Goal: Check status: Check status

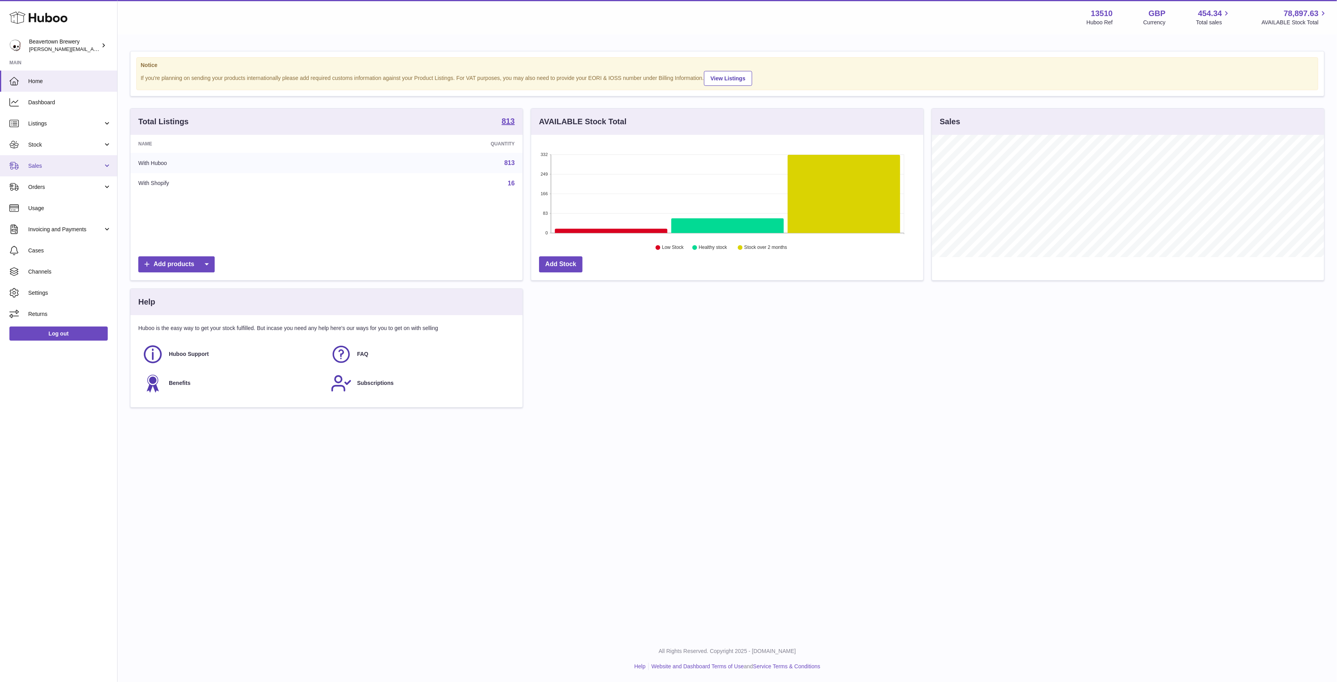
scroll to position [122, 392]
click at [36, 160] on link "Sales" at bounding box center [58, 165] width 117 height 21
click at [56, 185] on span "Sales" at bounding box center [69, 185] width 83 height 7
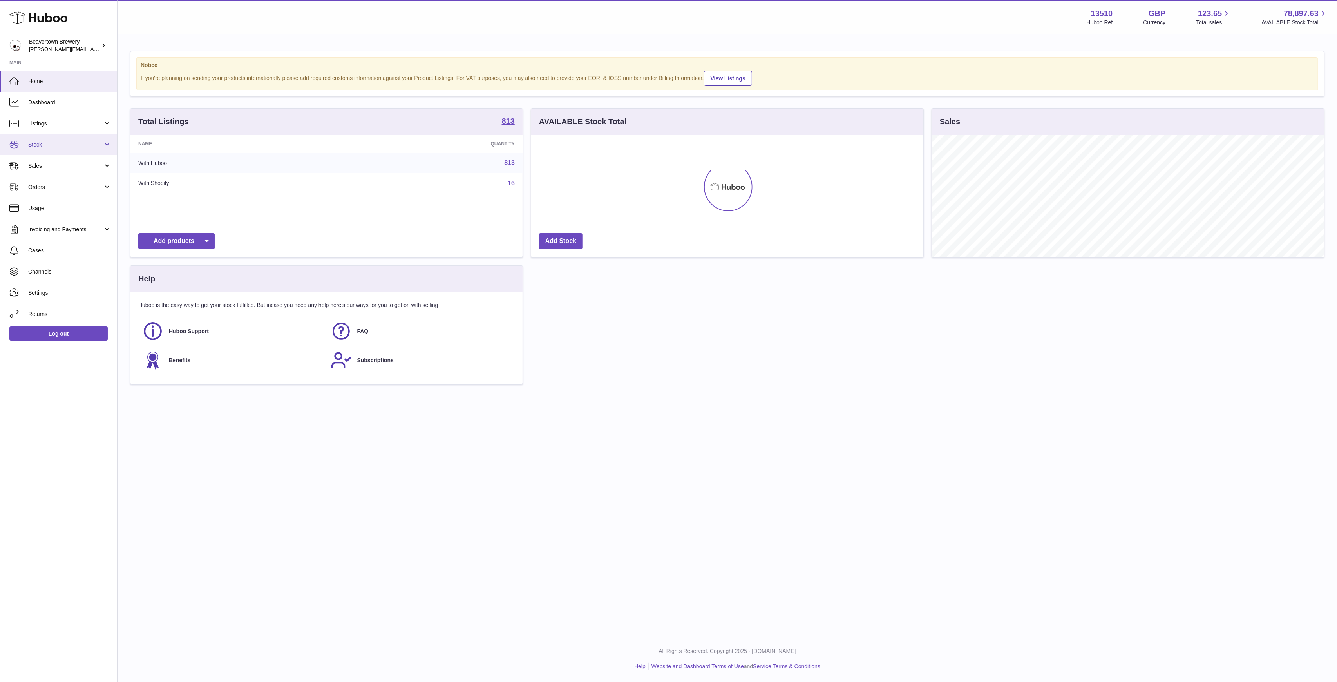
scroll to position [122, 392]
click at [86, 158] on link "Sales" at bounding box center [58, 165] width 117 height 21
click at [74, 178] on link "Sales" at bounding box center [58, 185] width 117 height 19
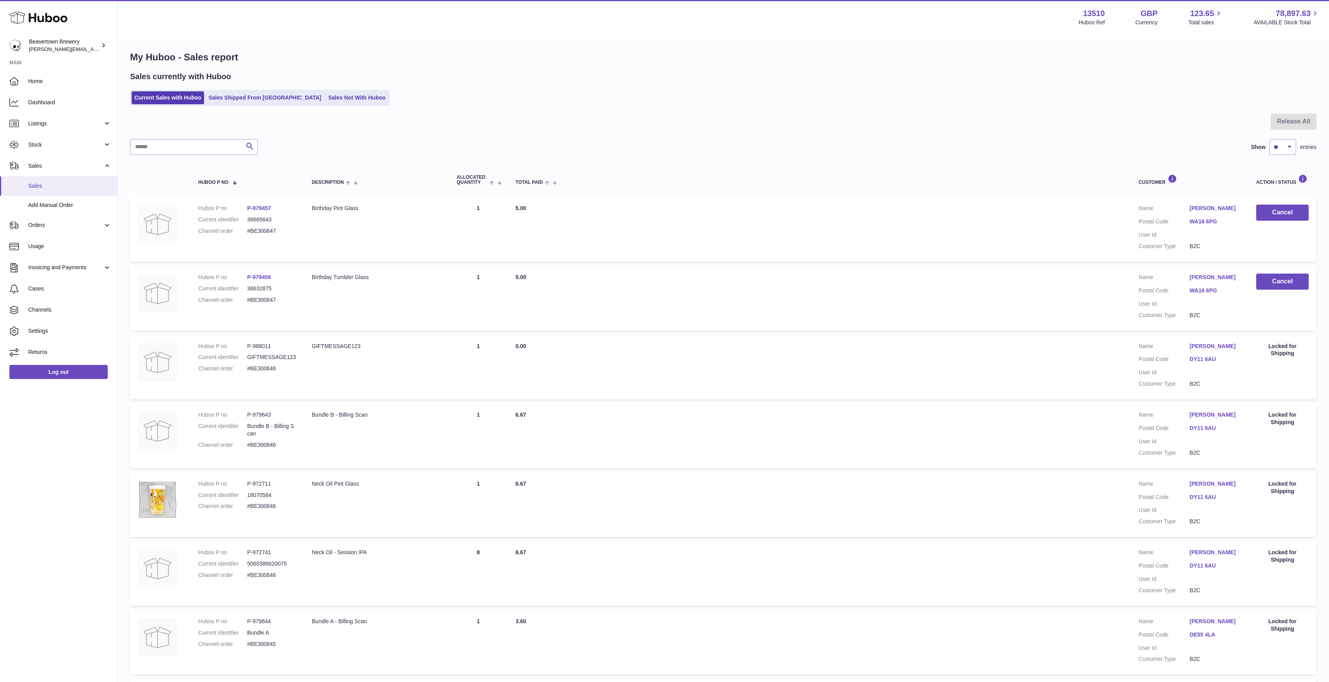
click at [59, 194] on link "Sales" at bounding box center [58, 185] width 117 height 19
click at [60, 199] on link "Add Manual Order" at bounding box center [58, 204] width 117 height 19
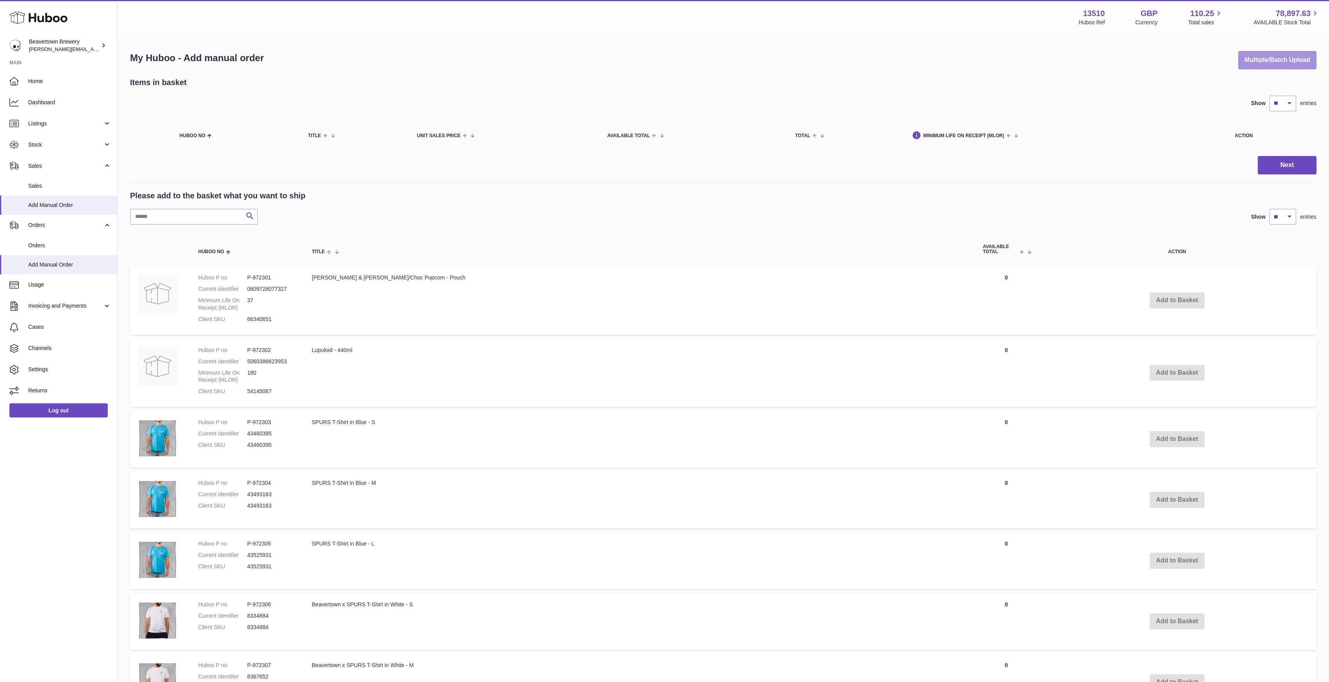
click at [1232, 55] on div "My Huboo - Add manual order Multiple/Batch Upload" at bounding box center [723, 60] width 1187 height 18
click at [1247, 56] on button "Multiple/Batch Upload" at bounding box center [1277, 60] width 78 height 18
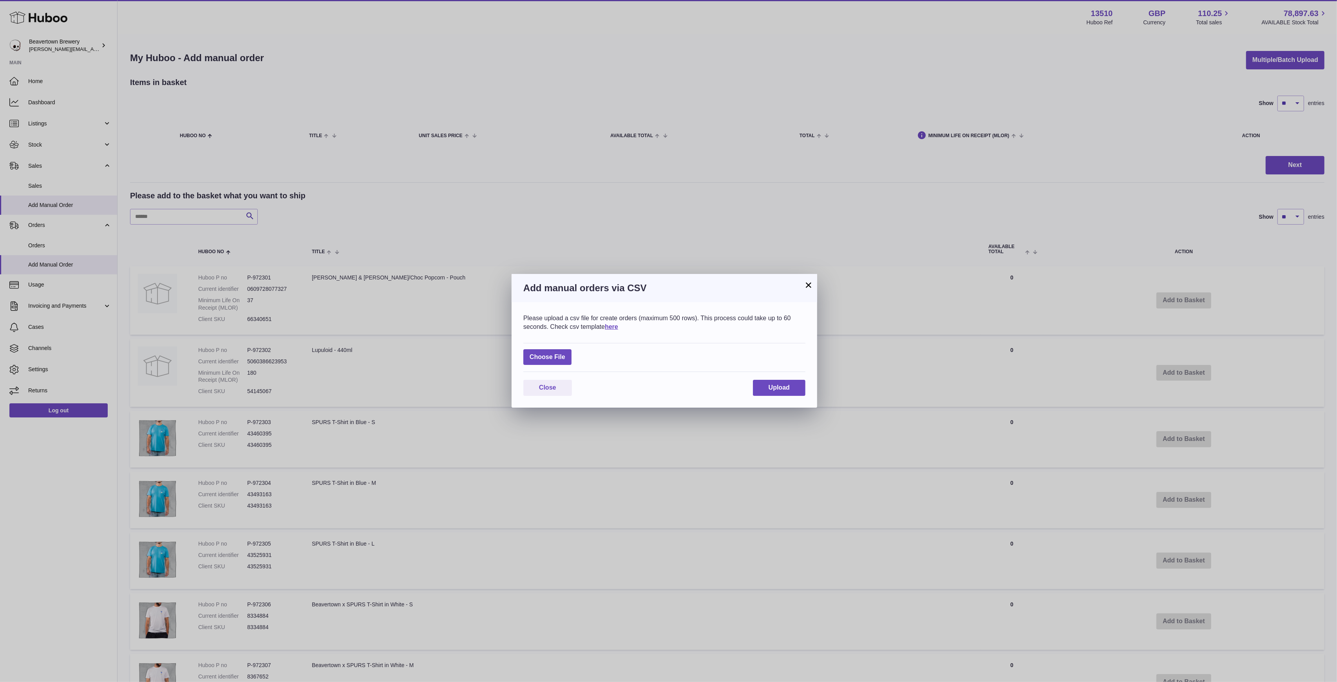
click at [577, 356] on div "Choose File" at bounding box center [664, 357] width 282 height 29
click at [564, 362] on label at bounding box center [547, 357] width 48 height 16
click at [565, 353] on input "file" at bounding box center [565, 353] width 0 height 0
type input "**********"
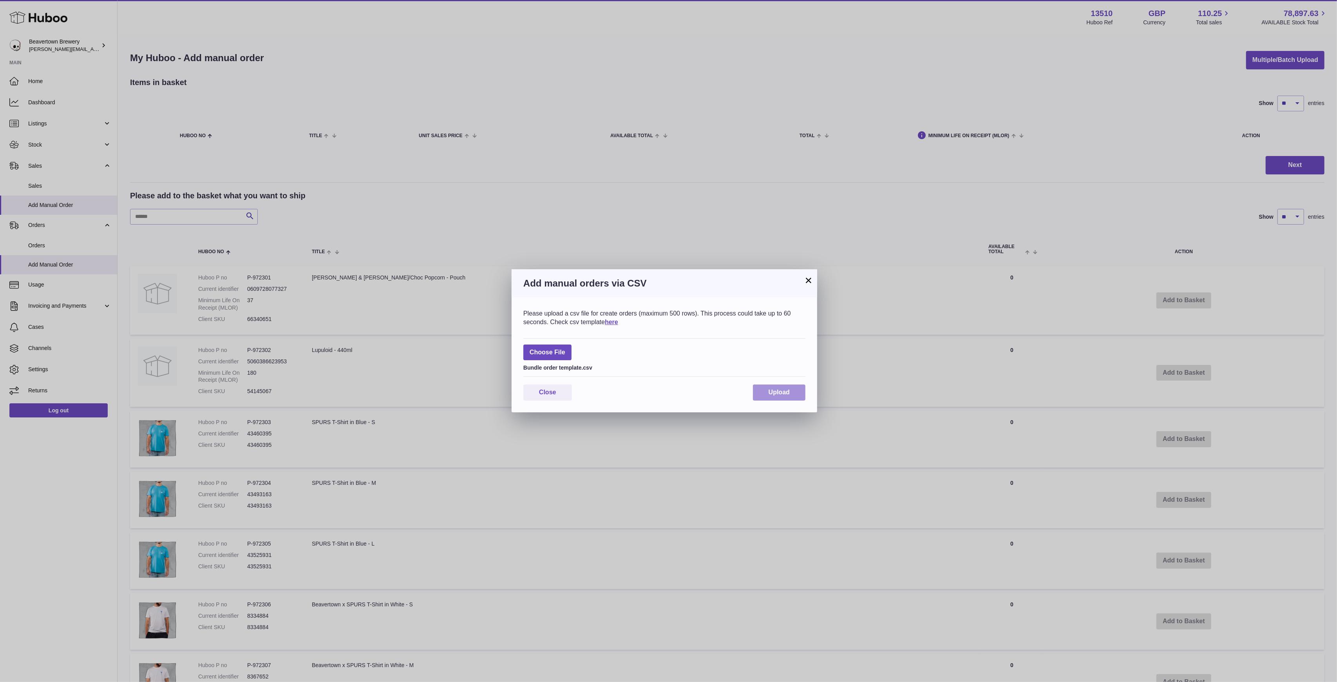
click at [766, 393] on button "Upload" at bounding box center [779, 392] width 52 height 16
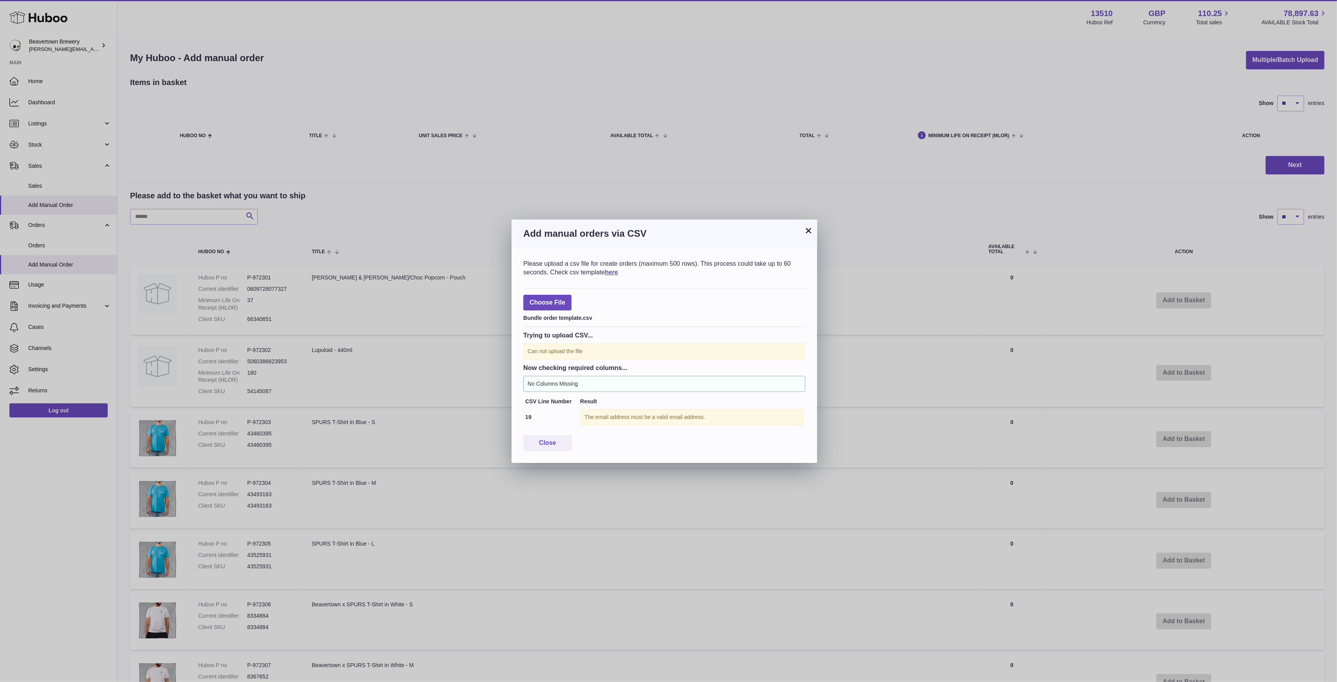
click at [806, 233] on button "×" at bounding box center [808, 230] width 9 height 9
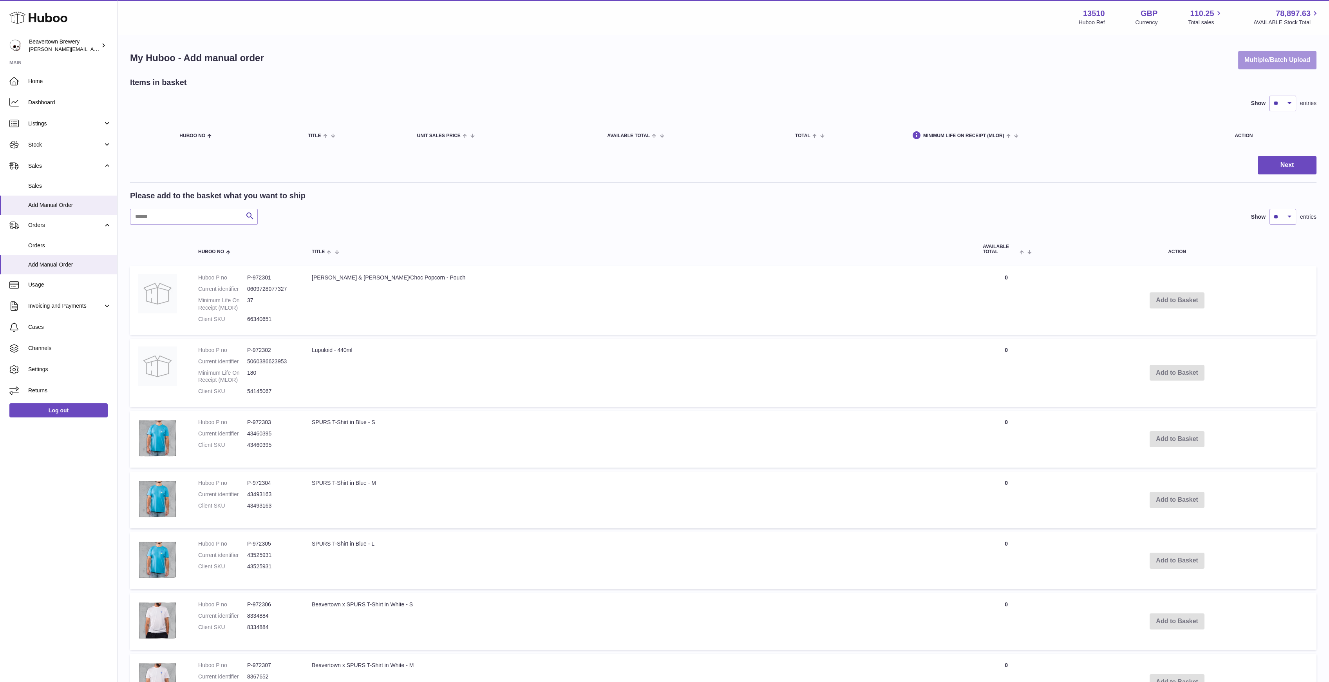
click at [1265, 55] on button "Multiple/Batch Upload" at bounding box center [1277, 60] width 78 height 18
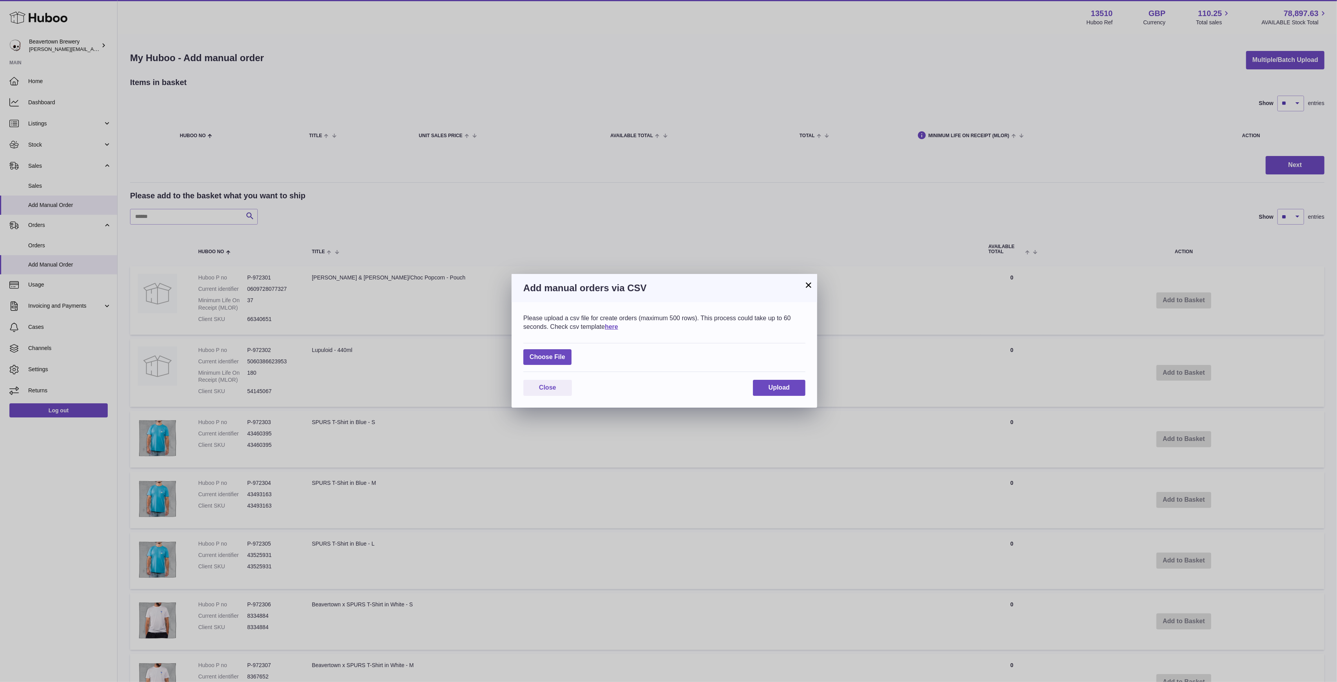
click at [545, 347] on div "Choose File" at bounding box center [664, 357] width 282 height 29
click at [547, 351] on label at bounding box center [547, 357] width 48 height 16
click at [565, 353] on input "file" at bounding box center [565, 353] width 0 height 0
type input "**********"
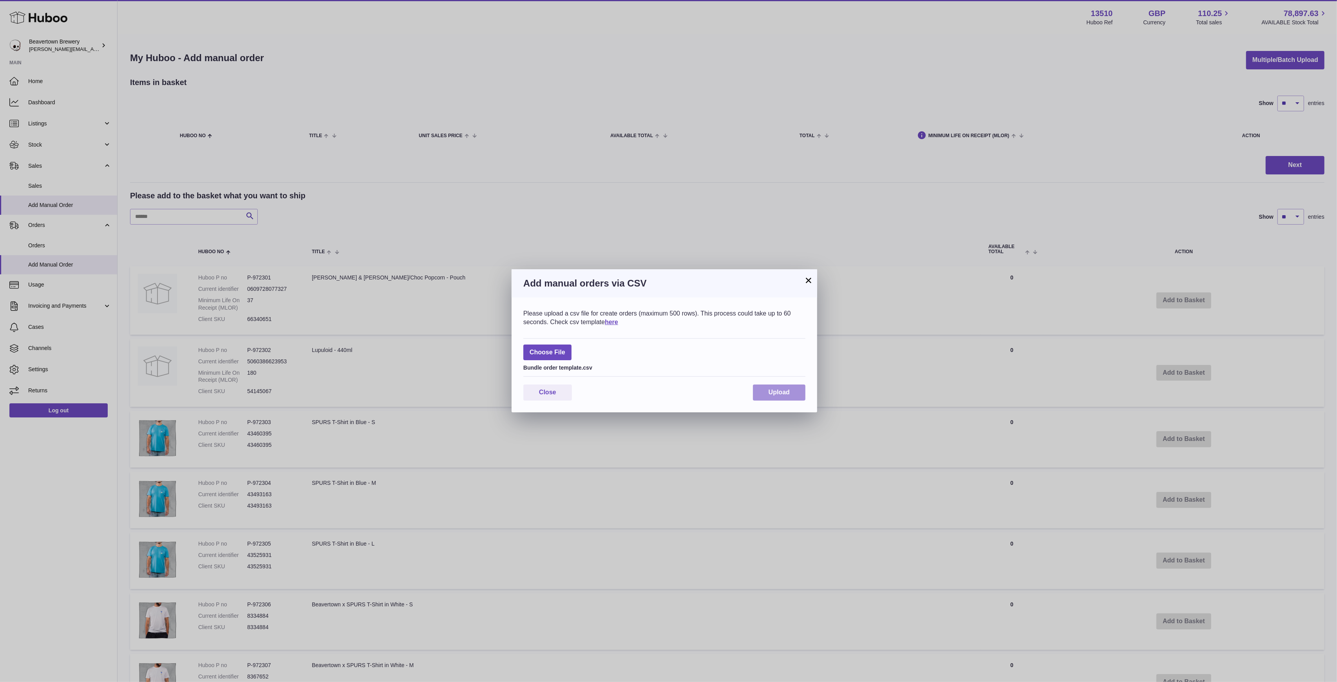
click at [796, 391] on button "Upload" at bounding box center [779, 392] width 52 height 16
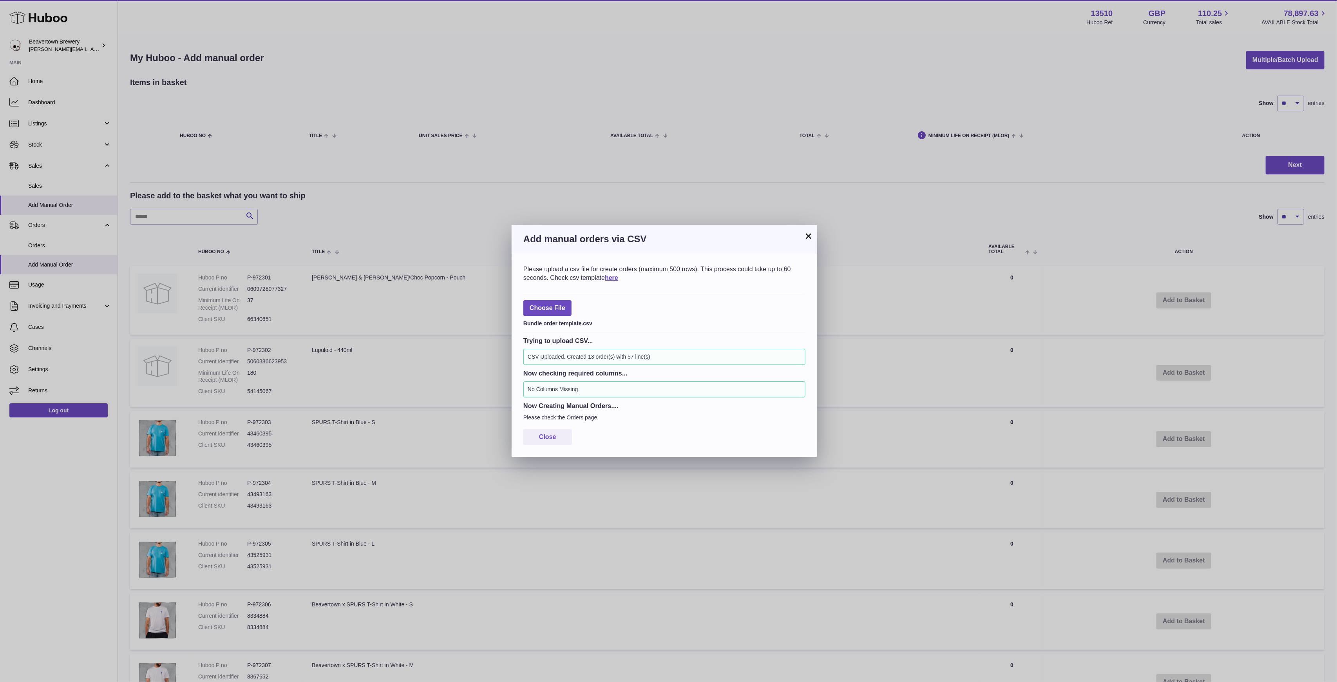
click at [808, 237] on button "×" at bounding box center [808, 235] width 9 height 9
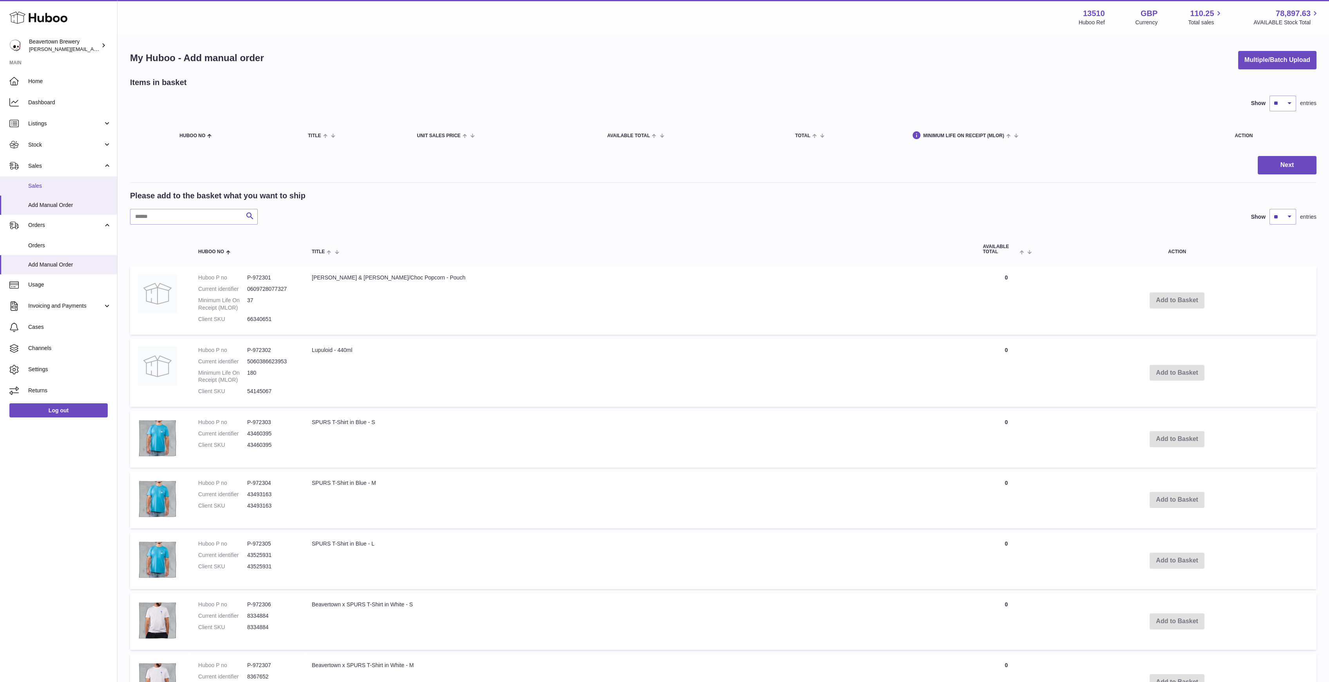
click at [71, 179] on link "Sales" at bounding box center [58, 185] width 117 height 19
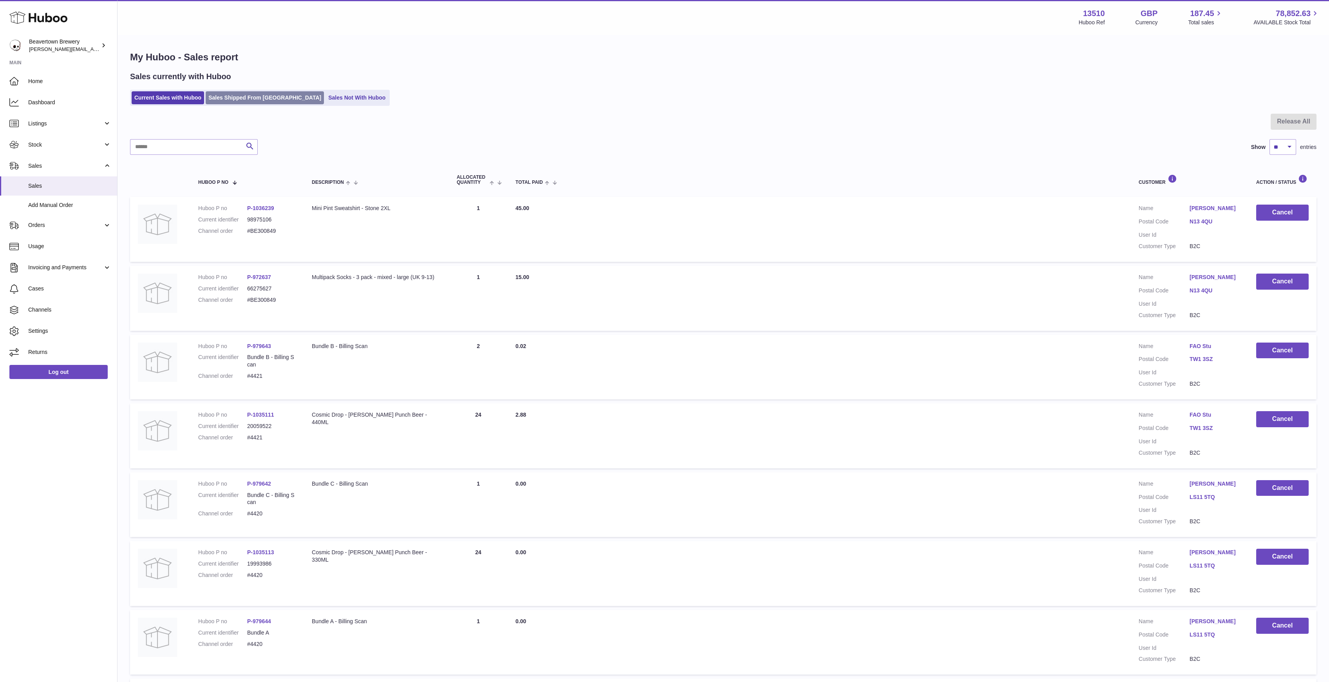
click at [236, 98] on link "Sales Shipped From [GEOGRAPHIC_DATA]" at bounding box center [265, 97] width 118 height 13
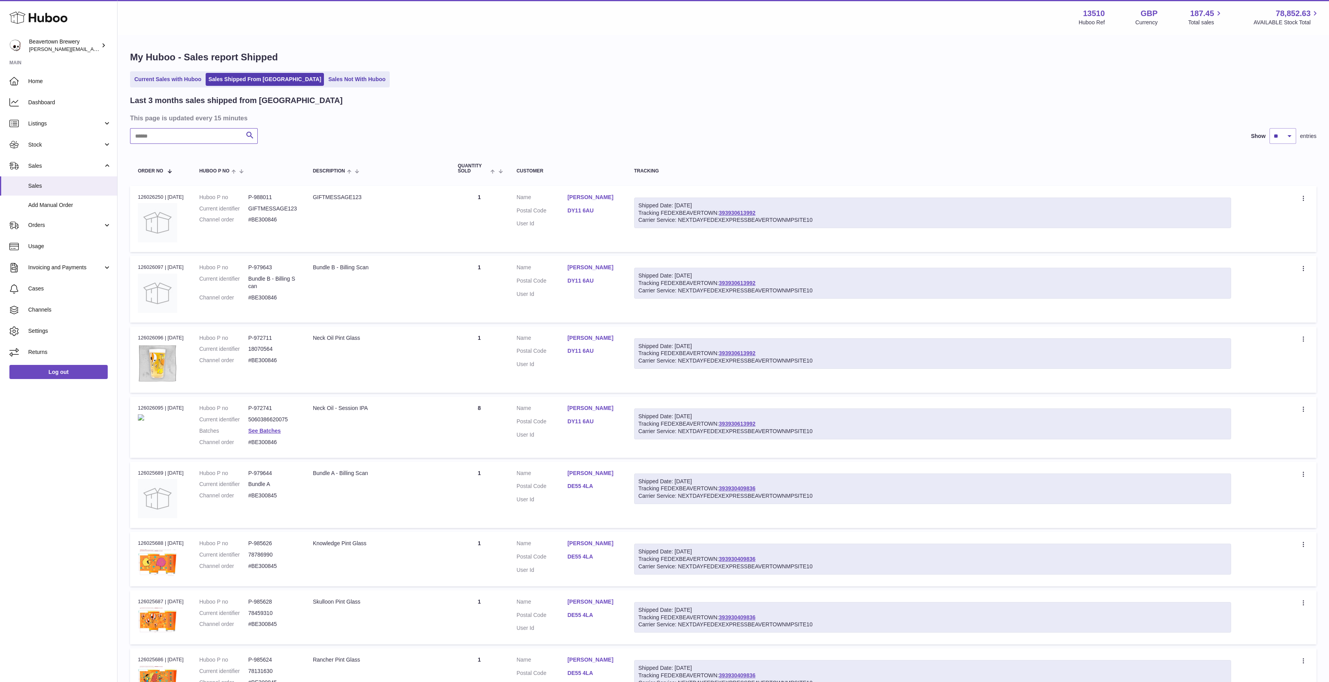
click at [176, 134] on input "text" at bounding box center [194, 136] width 128 height 16
paste input "*****"
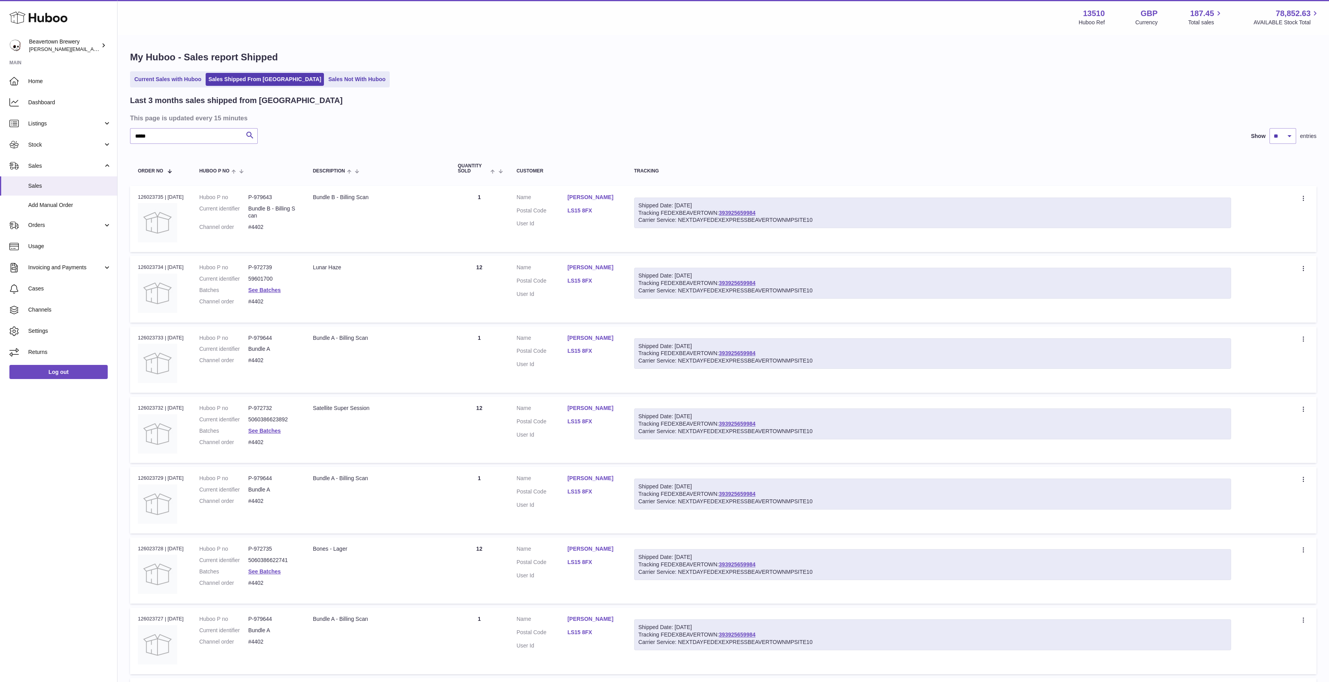
drag, startPoint x: 736, startPoint y: 203, endPoint x: 717, endPoint y: 191, distance: 23.0
click at [717, 191] on td "Shipped Date: 6th Oct 2025 Tracking FEDEXBEAVERTOWN: 393925659984 Carrier Servi…" at bounding box center [932, 219] width 613 height 66
drag, startPoint x: 163, startPoint y: 130, endPoint x: 66, endPoint y: 118, distance: 98.0
click at [152, 129] on input "*****" at bounding box center [194, 136] width 128 height 16
paste input "*****"
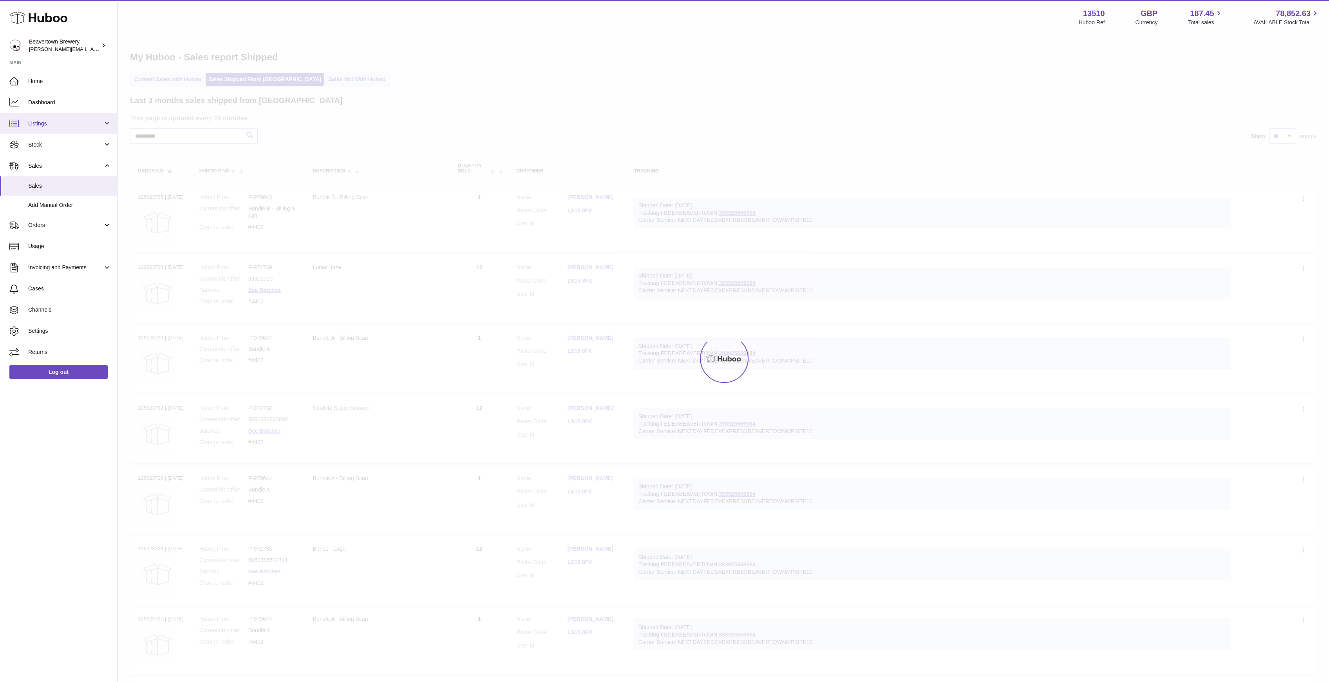
drag, startPoint x: 176, startPoint y: 129, endPoint x: 96, endPoint y: 128, distance: 79.2
click at [110, 128] on div "**********" at bounding box center [664, 485] width 1329 height 970
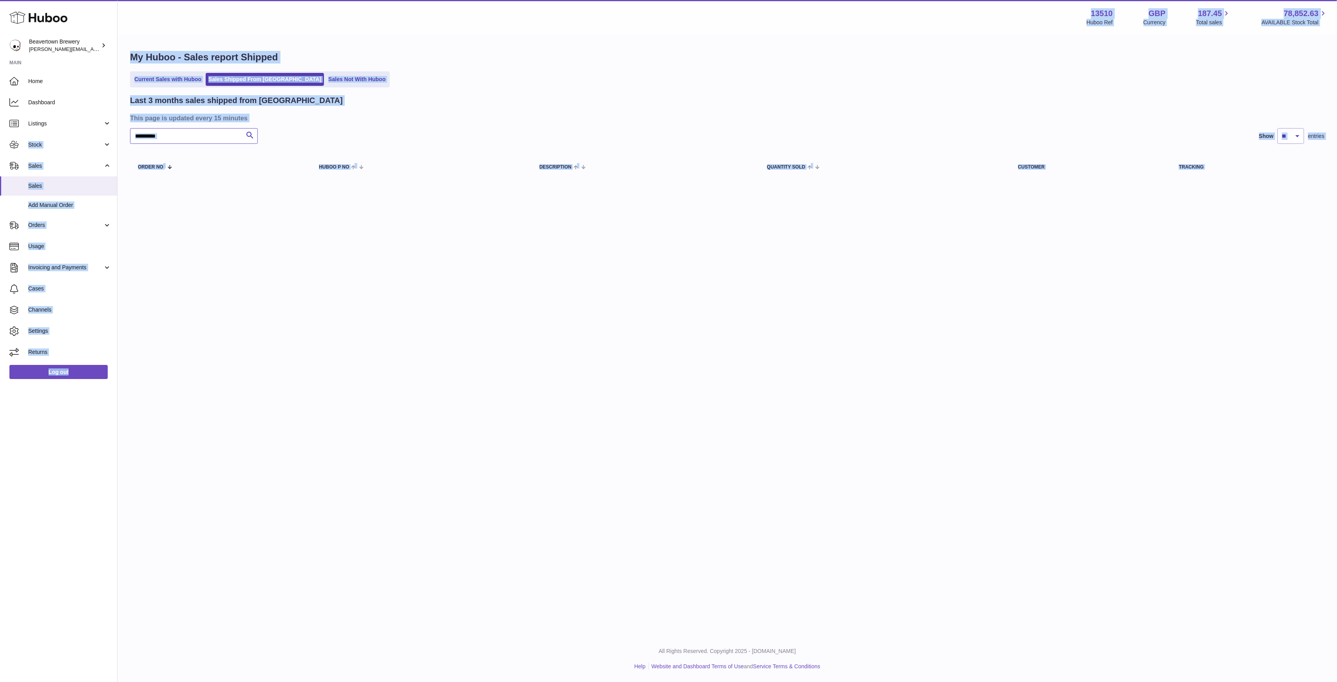
click at [188, 134] on input "**********" at bounding box center [194, 136] width 128 height 16
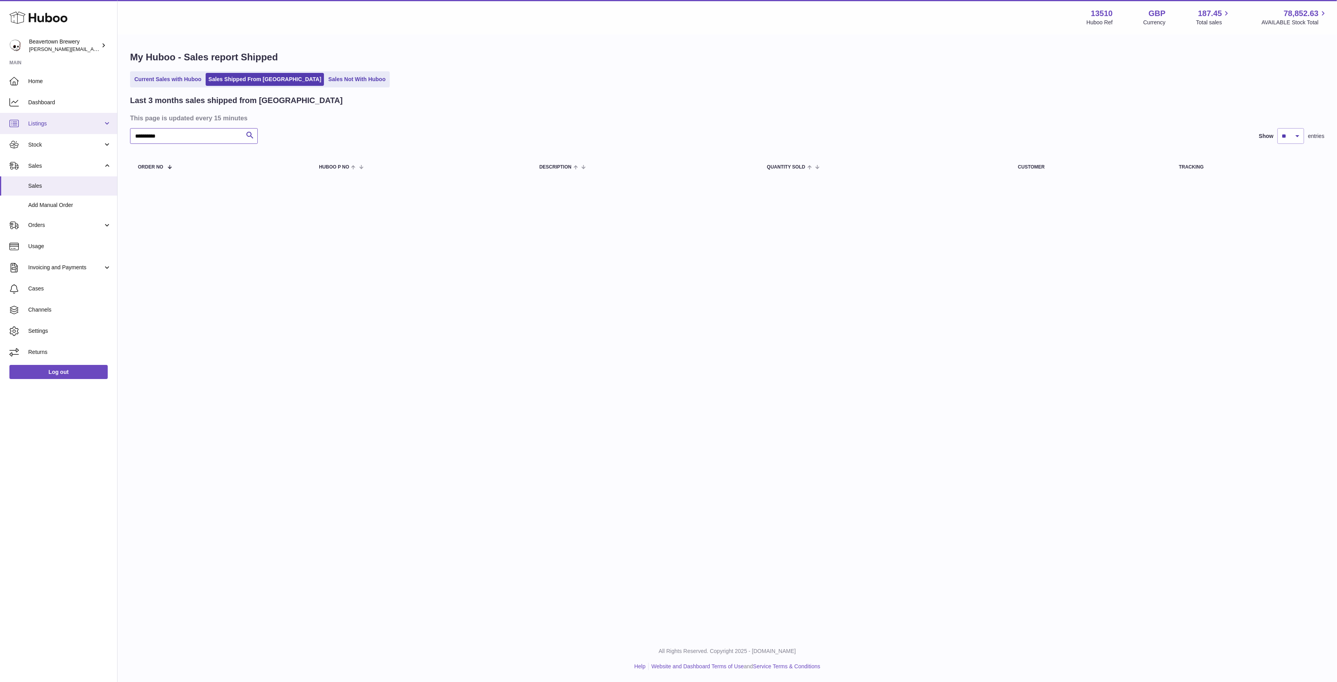
drag, startPoint x: 197, startPoint y: 135, endPoint x: 100, endPoint y: 132, distance: 97.2
click at [101, 133] on div "**********" at bounding box center [668, 341] width 1337 height 682
paste input "text"
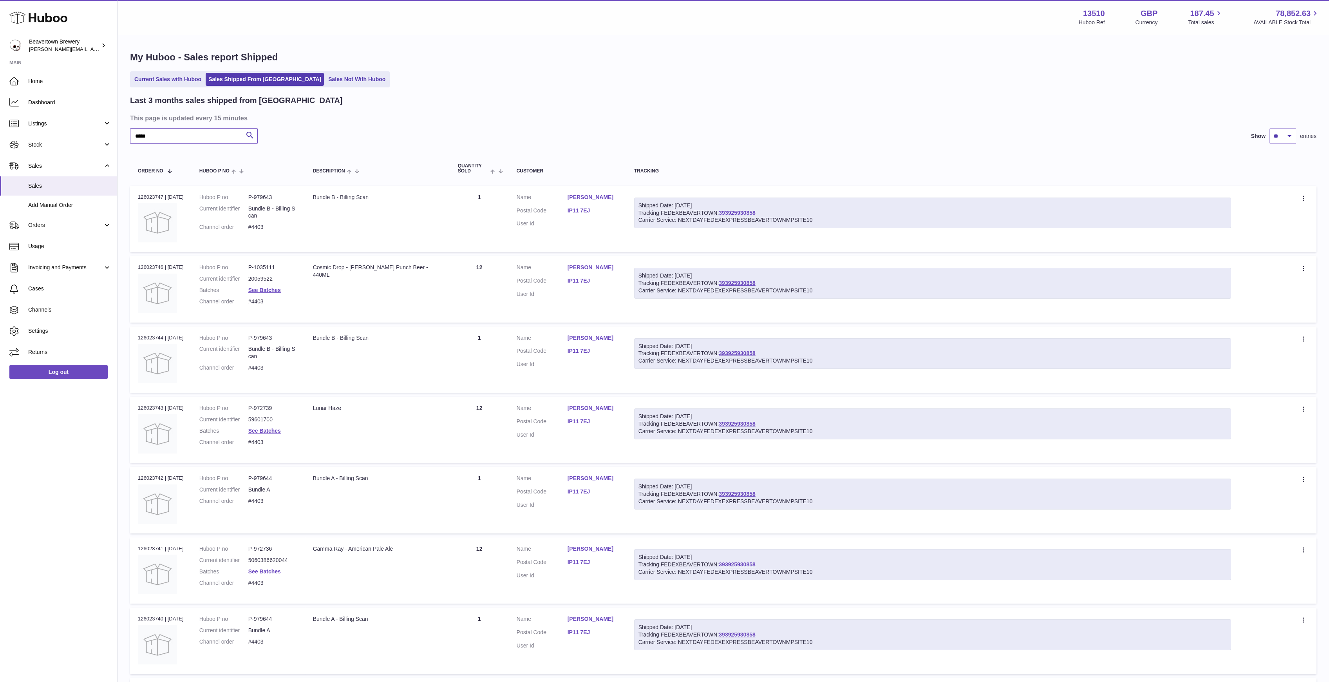
type input "*****"
click at [326, 83] on link "Sales Not With Huboo" at bounding box center [357, 79] width 63 height 13
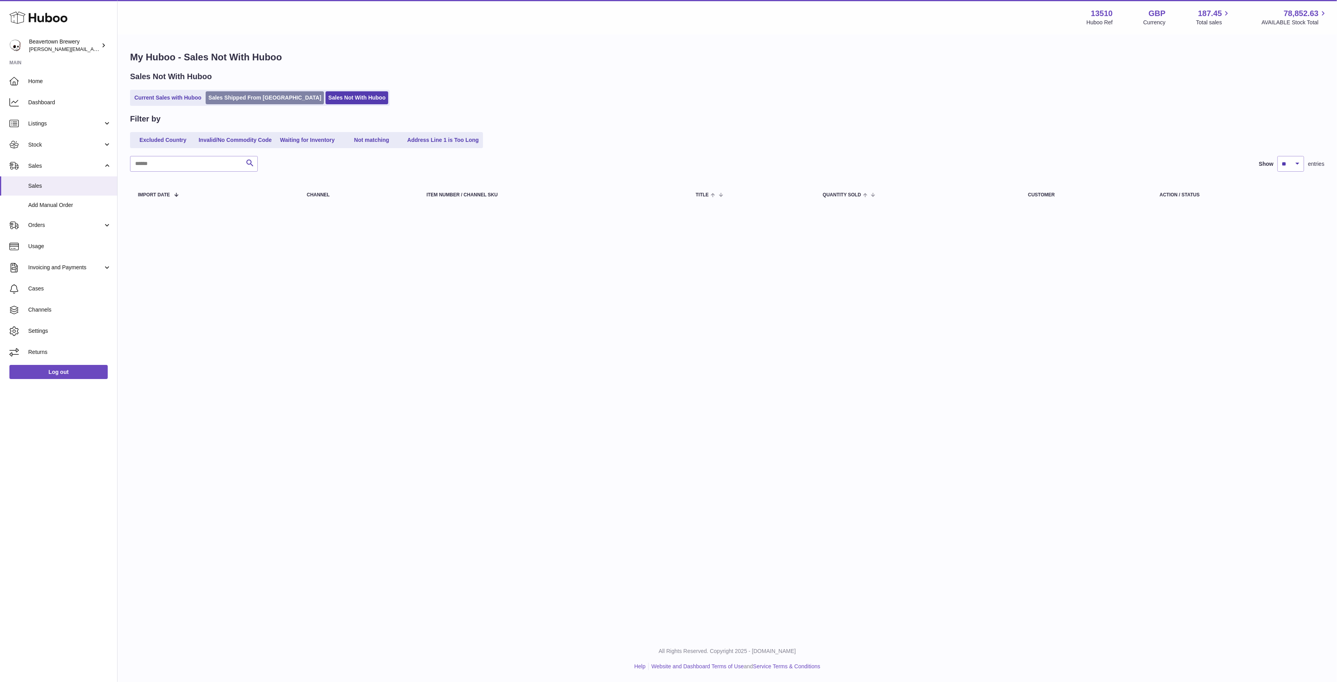
click at [271, 99] on link "Sales Shipped From [GEOGRAPHIC_DATA]" at bounding box center [265, 97] width 118 height 13
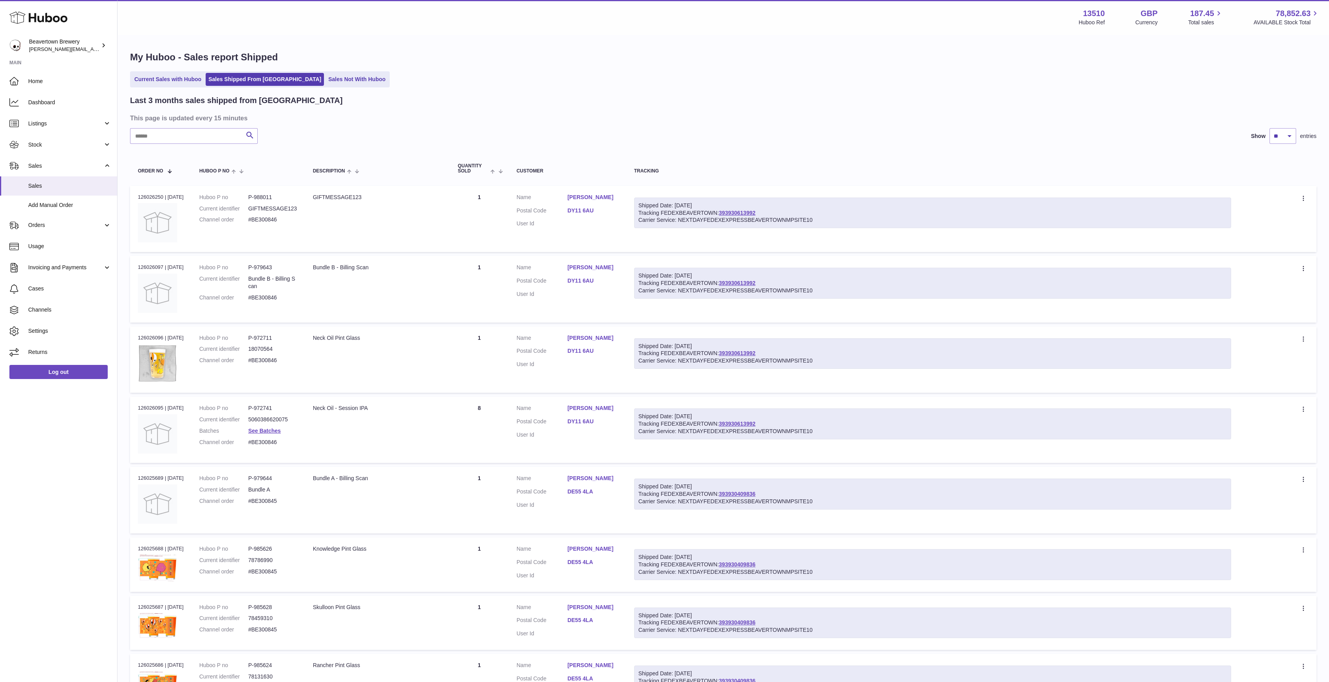
scroll to position [21, 0]
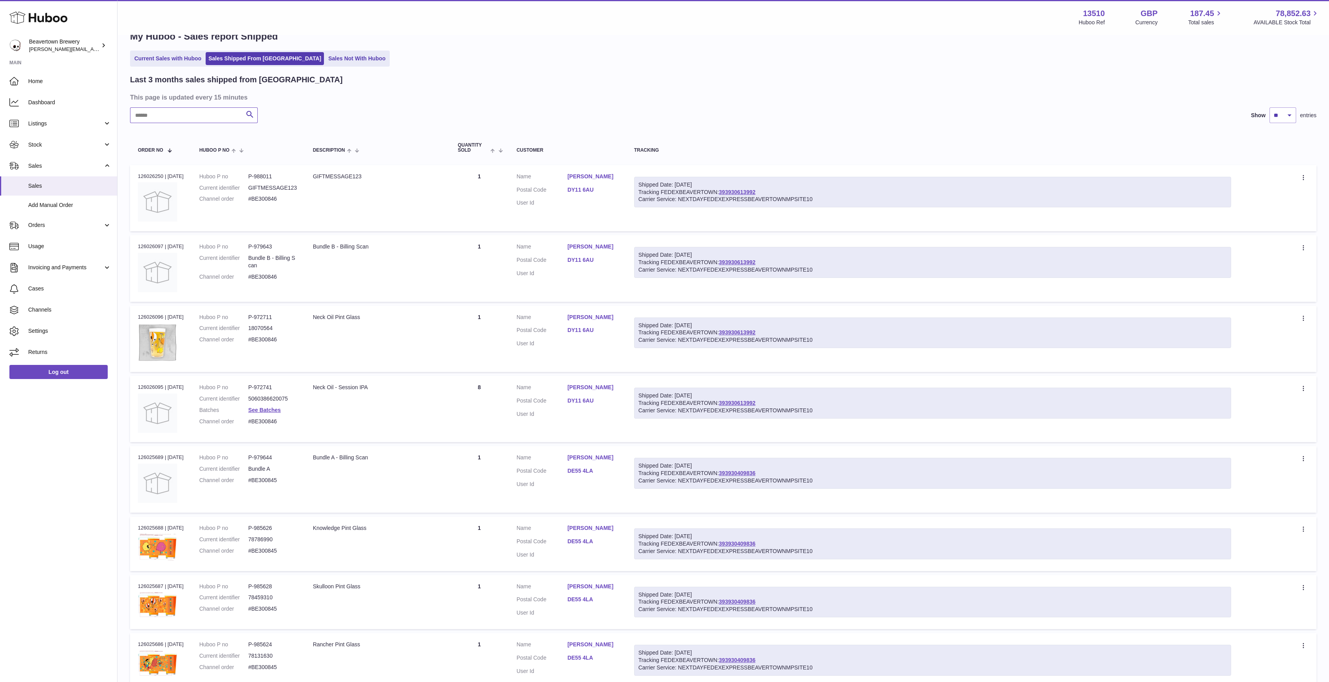
click at [180, 108] on input "text" at bounding box center [194, 115] width 128 height 16
paste input "*****"
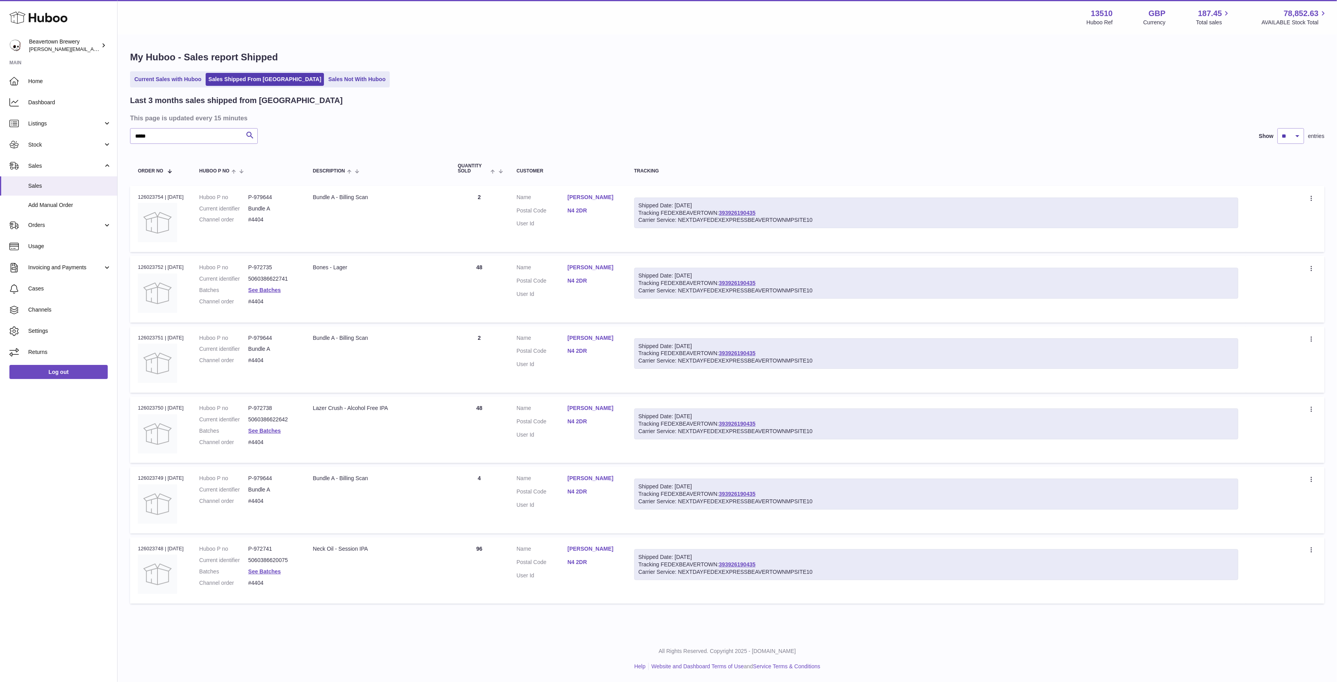
drag, startPoint x: 746, startPoint y: 208, endPoint x: 727, endPoint y: 193, distance: 24.0
click at [729, 193] on td "Shipped Date: [DATE] Tracking FEDEXBEAVERTOWN: 393926190435 Carrier Service: NE…" at bounding box center [936, 219] width 620 height 66
click at [186, 127] on div "Last 3 months sales shipped from [GEOGRAPHIC_DATA] This page is updated every 1…" at bounding box center [727, 351] width 1194 height 512
drag, startPoint x: 190, startPoint y: 129, endPoint x: 0, endPoint y: 115, distance: 190.1
click at [7, 116] on div "Huboo Beavertown Brewery [PERSON_NAME][EMAIL_ADDRESS][PERSON_NAME][DOMAIN_NAME]…" at bounding box center [668, 341] width 1337 height 682
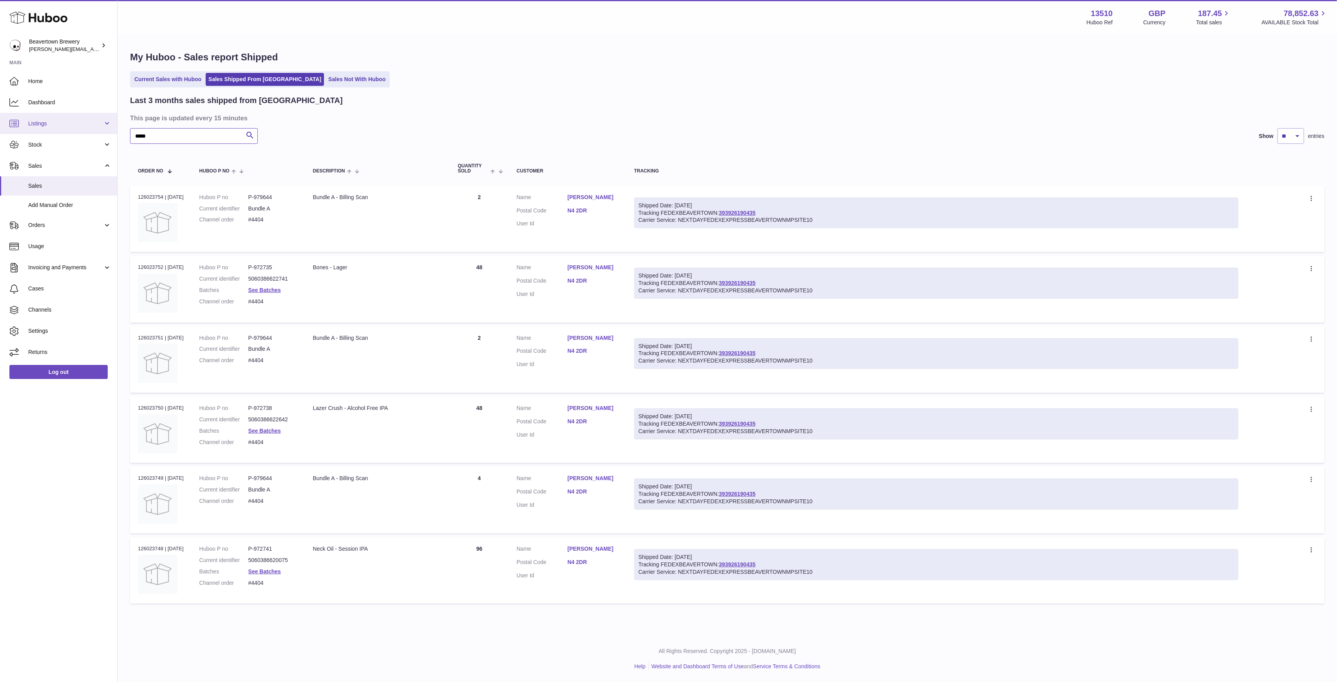
paste input "text"
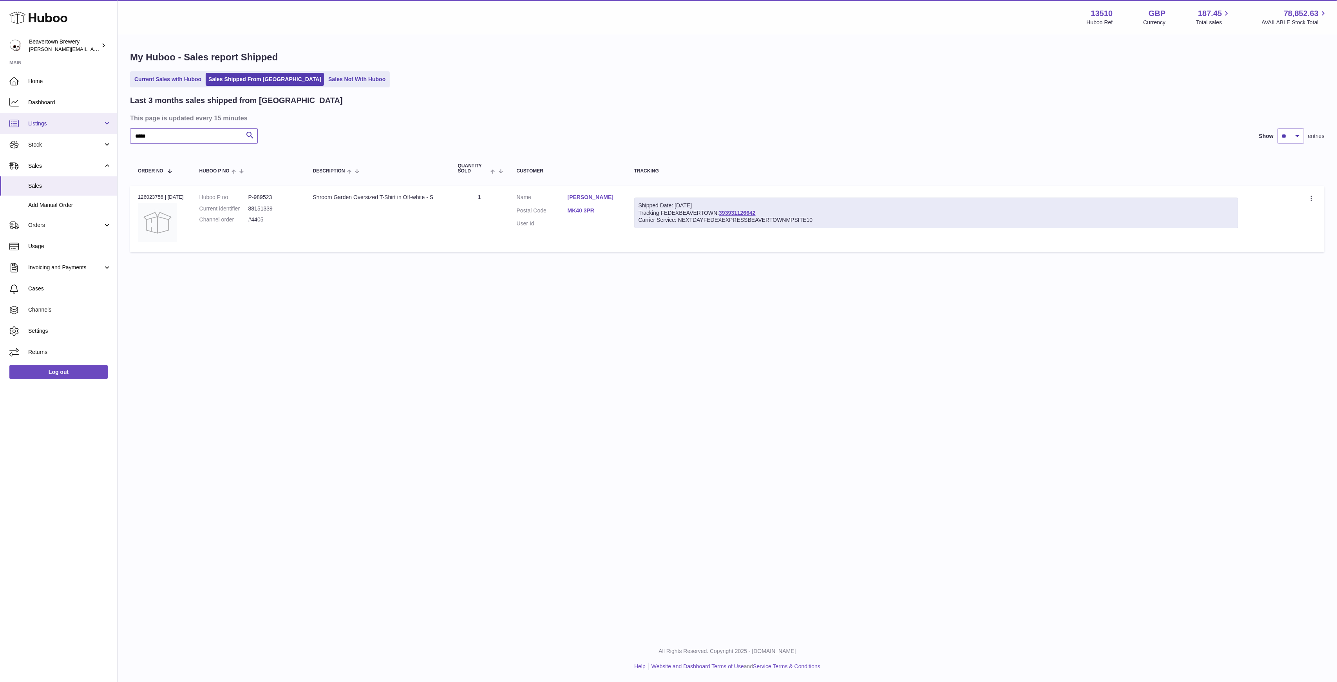
drag, startPoint x: 185, startPoint y: 135, endPoint x: 90, endPoint y: 123, distance: 95.6
click at [95, 124] on div "Huboo Beavertown Brewery Matthew.McCormack@beavertownbrewery.co.uk Main Home Da…" at bounding box center [668, 341] width 1337 height 682
paste input "text"
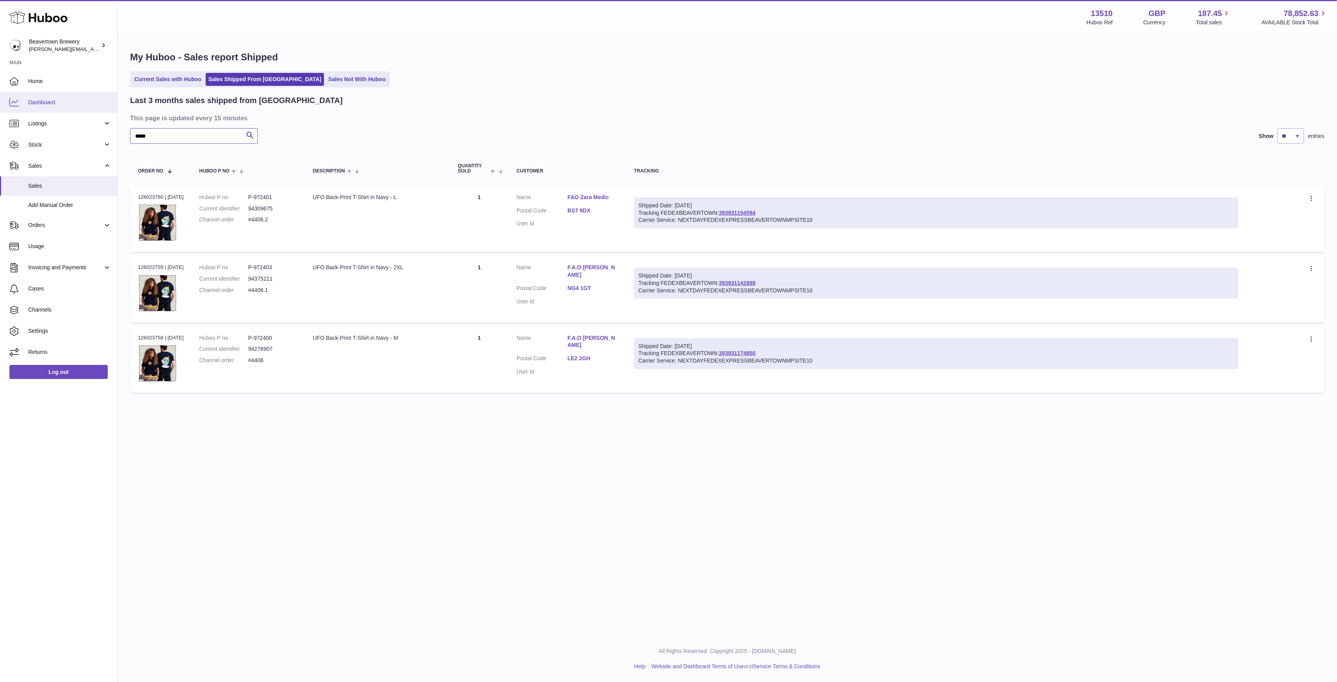
drag, startPoint x: 185, startPoint y: 137, endPoint x: 0, endPoint y: 98, distance: 189.3
click at [0, 106] on div "Huboo Beavertown Brewery Matthew.McCormack@beavertownbrewery.co.uk Main Home Da…" at bounding box center [668, 341] width 1337 height 682
paste input "text"
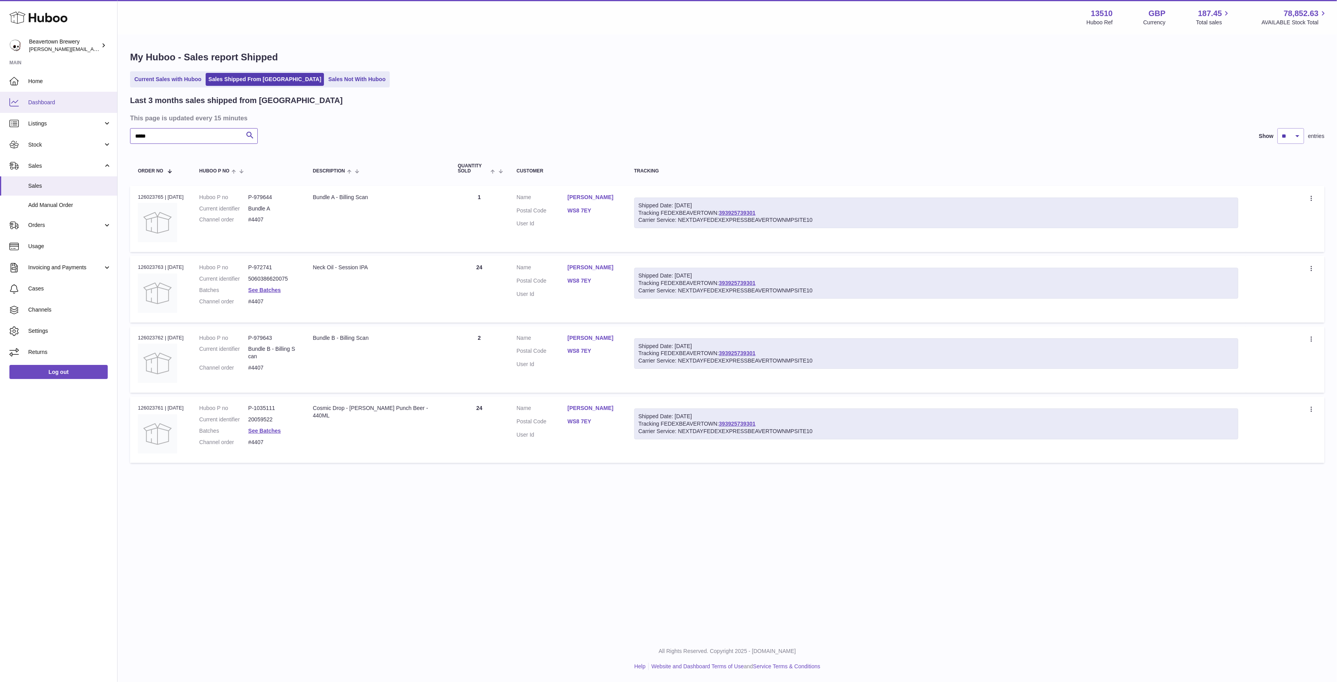
drag, startPoint x: 201, startPoint y: 132, endPoint x: 0, endPoint y: 95, distance: 204.4
click at [0, 96] on div "Huboo Beavertown Brewery Matthew.McCormack@beavertownbrewery.co.uk Main Home Da…" at bounding box center [668, 341] width 1337 height 682
paste input "text"
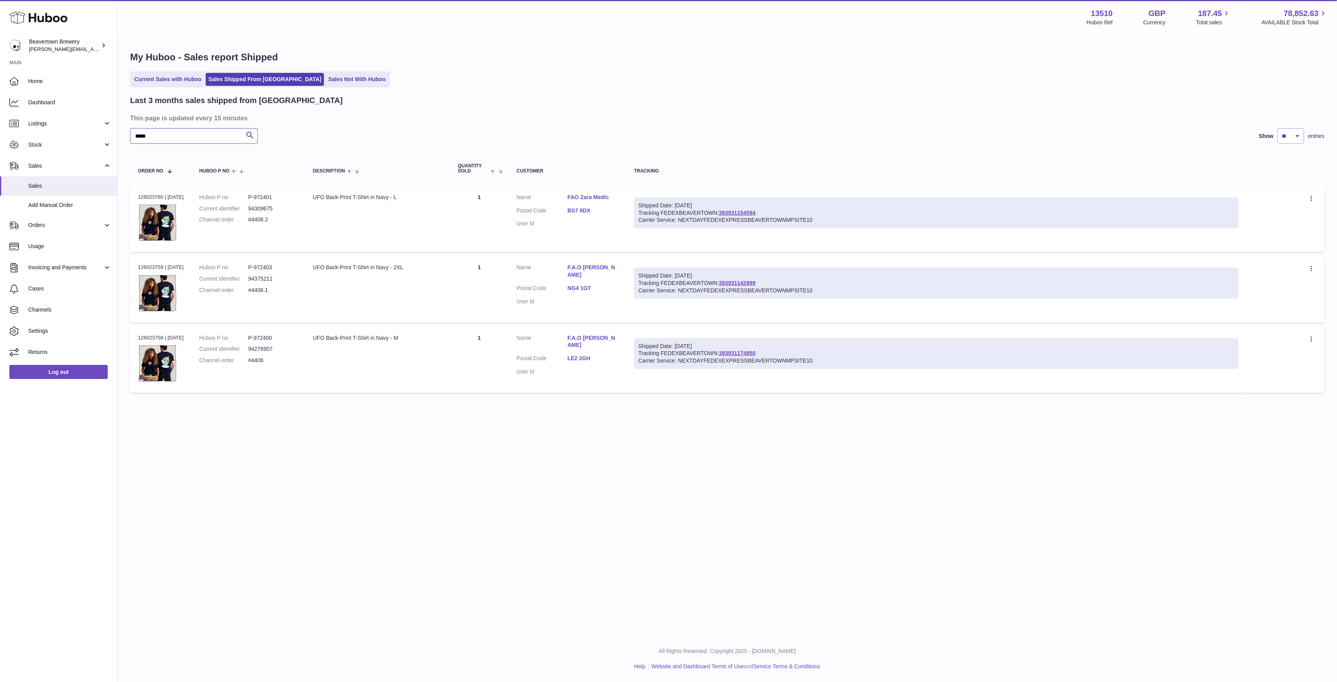
type input "*****"
click at [299, 63] on h1 "My Huboo - Sales report Shipped" at bounding box center [727, 57] width 1194 height 13
click at [302, 72] on ul "Current Sales with Huboo Sales Shipped From Huboo Sales Not With Huboo" at bounding box center [260, 79] width 260 height 16
click at [326, 76] on link "Sales Not With Huboo" at bounding box center [357, 79] width 63 height 13
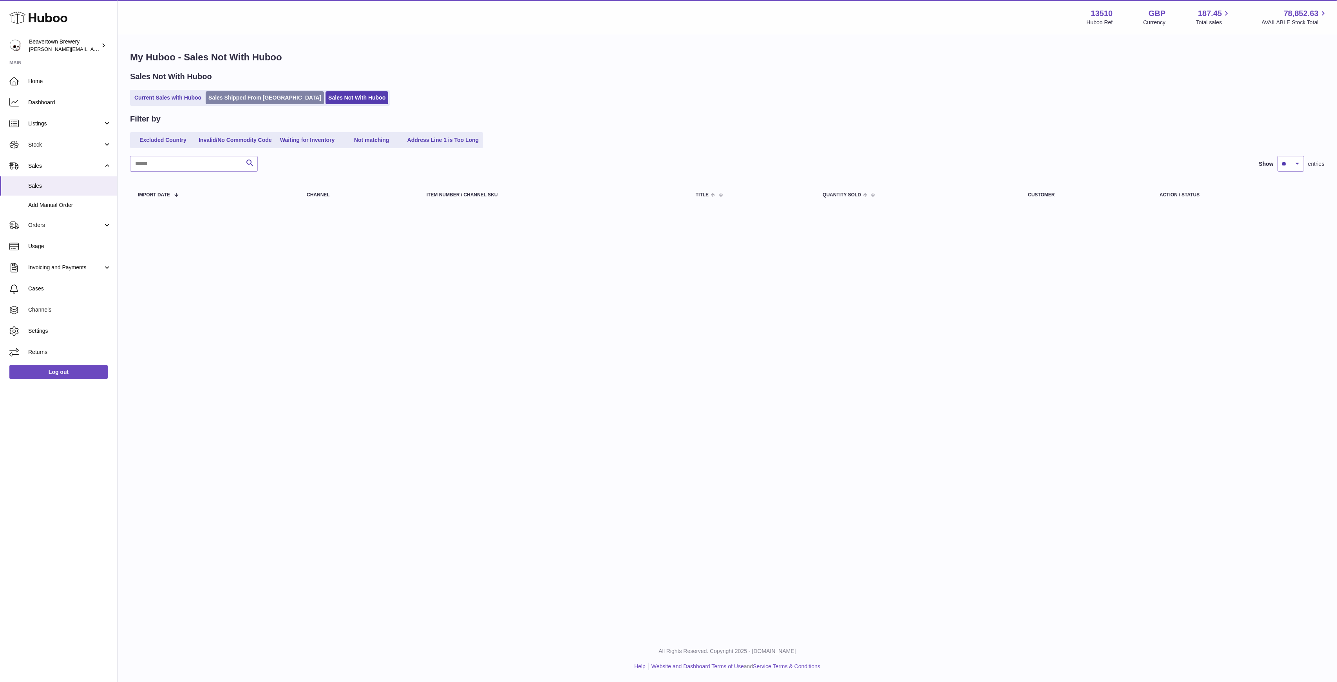
click at [233, 92] on link "Sales Shipped From [GEOGRAPHIC_DATA]" at bounding box center [265, 97] width 118 height 13
